Goal: Task Accomplishment & Management: Use online tool/utility

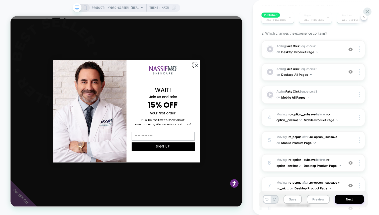
scroll to position [138, 0]
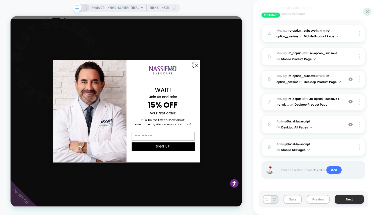
click at [350, 203] on button "Next" at bounding box center [349, 199] width 29 height 9
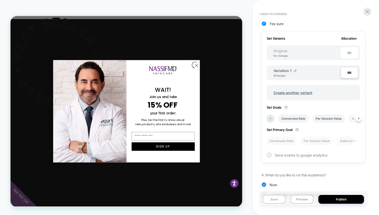
scroll to position [136, 0]
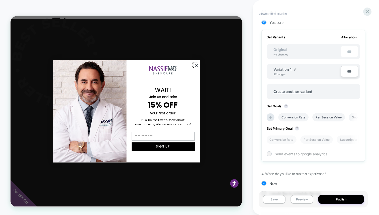
click at [314, 155] on span "Send events to google analytics" at bounding box center [301, 154] width 53 height 4
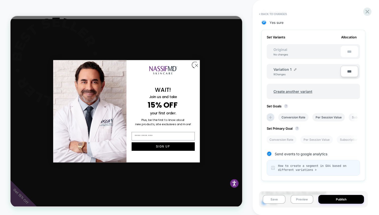
click at [350, 199] on button "Publish" at bounding box center [342, 199] width 46 height 9
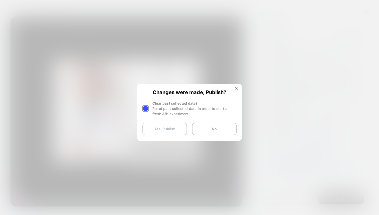
click at [169, 129] on button "Yes, Publish" at bounding box center [165, 129] width 45 height 13
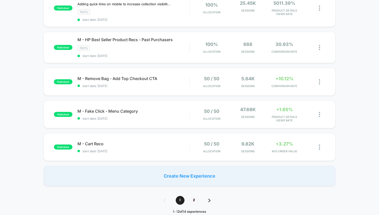
scroll to position [312, 0]
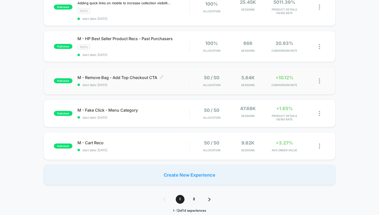
click at [171, 79] on div "M - Remove Bag - Add Top Checkout CTA Click to edit experience details Click to…" at bounding box center [134, 81] width 112 height 12
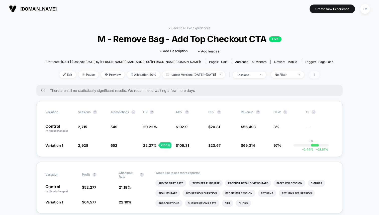
click at [320, 73] on span at bounding box center [314, 74] width 11 height 7
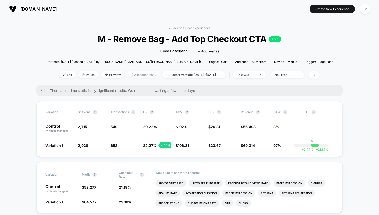
click at [131, 74] on span "Allocation: 50%" at bounding box center [143, 74] width 33 height 7
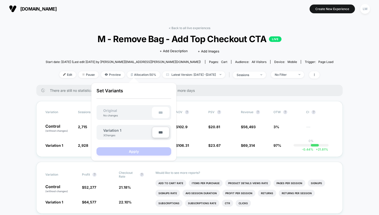
click at [80, 67] on div "< Back to all live experiences M - Remove Bag - Add Top Checkout CTA LIVE Click…" at bounding box center [190, 55] width 288 height 59
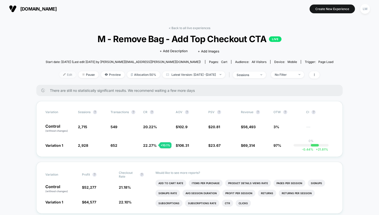
click at [63, 73] on span "Edit" at bounding box center [67, 74] width 17 height 7
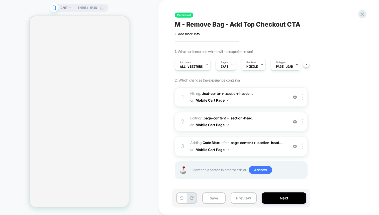
scroll to position [0, 0]
click at [283, 198] on button "Next" at bounding box center [284, 197] width 45 height 11
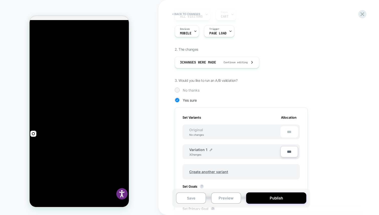
scroll to position [0, 0]
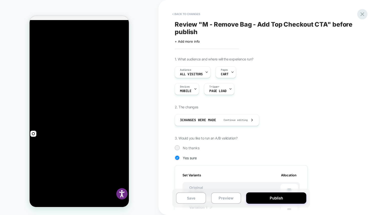
click at [361, 17] on icon at bounding box center [362, 14] width 7 height 7
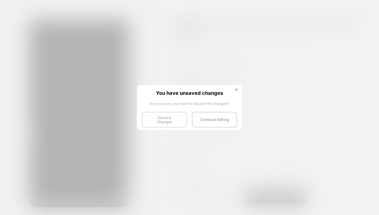
click at [178, 120] on button "Discard Changes" at bounding box center [164, 120] width 45 height 16
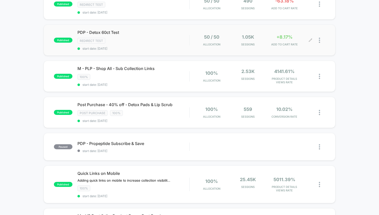
scroll to position [241, 0]
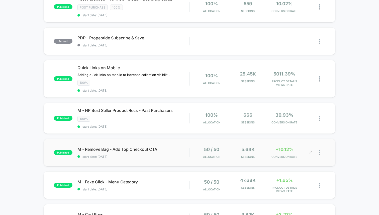
click at [322, 150] on div at bounding box center [322, 153] width 6 height 12
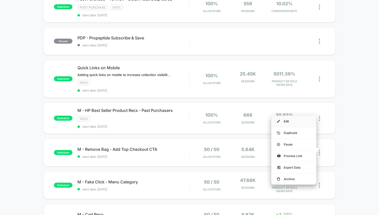
click at [301, 119] on div "Edit" at bounding box center [294, 121] width 45 height 11
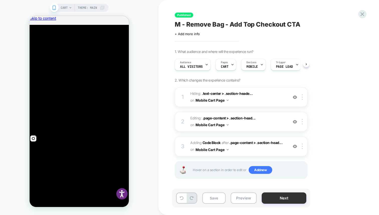
scroll to position [0, 0]
click at [275, 197] on button "Next" at bounding box center [284, 197] width 45 height 11
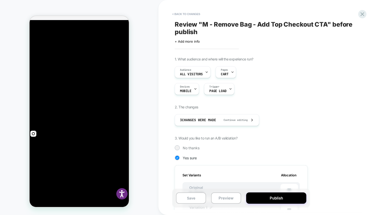
scroll to position [0, 1]
click at [196, 149] on span "No thanks" at bounding box center [191, 148] width 17 height 4
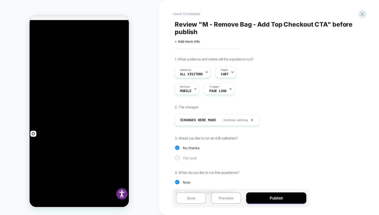
click at [193, 156] on span "Yes sure" at bounding box center [190, 158] width 14 height 4
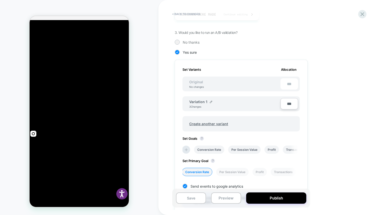
scroll to position [105, 0]
click at [179, 42] on div at bounding box center [177, 43] width 4 height 4
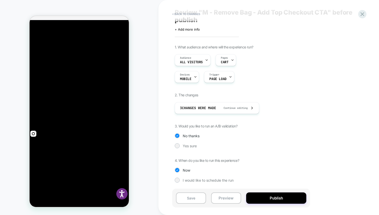
scroll to position [0, 0]
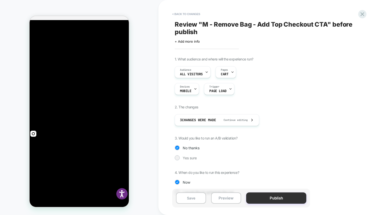
click at [275, 199] on button "Publish" at bounding box center [276, 197] width 60 height 11
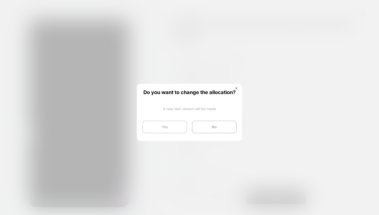
click at [177, 126] on button "Yes" at bounding box center [165, 127] width 45 height 13
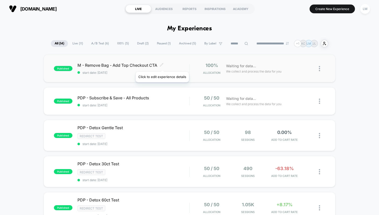
click at [162, 66] on icon at bounding box center [162, 65] width 4 height 4
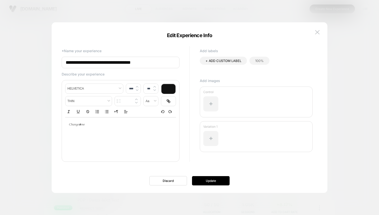
click at [255, 59] on span "100%" at bounding box center [259, 61] width 8 height 4
click at [212, 182] on button "Update" at bounding box center [211, 180] width 38 height 9
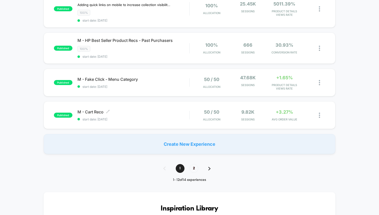
scroll to position [347, 0]
